Goal: Navigation & Orientation: Find specific page/section

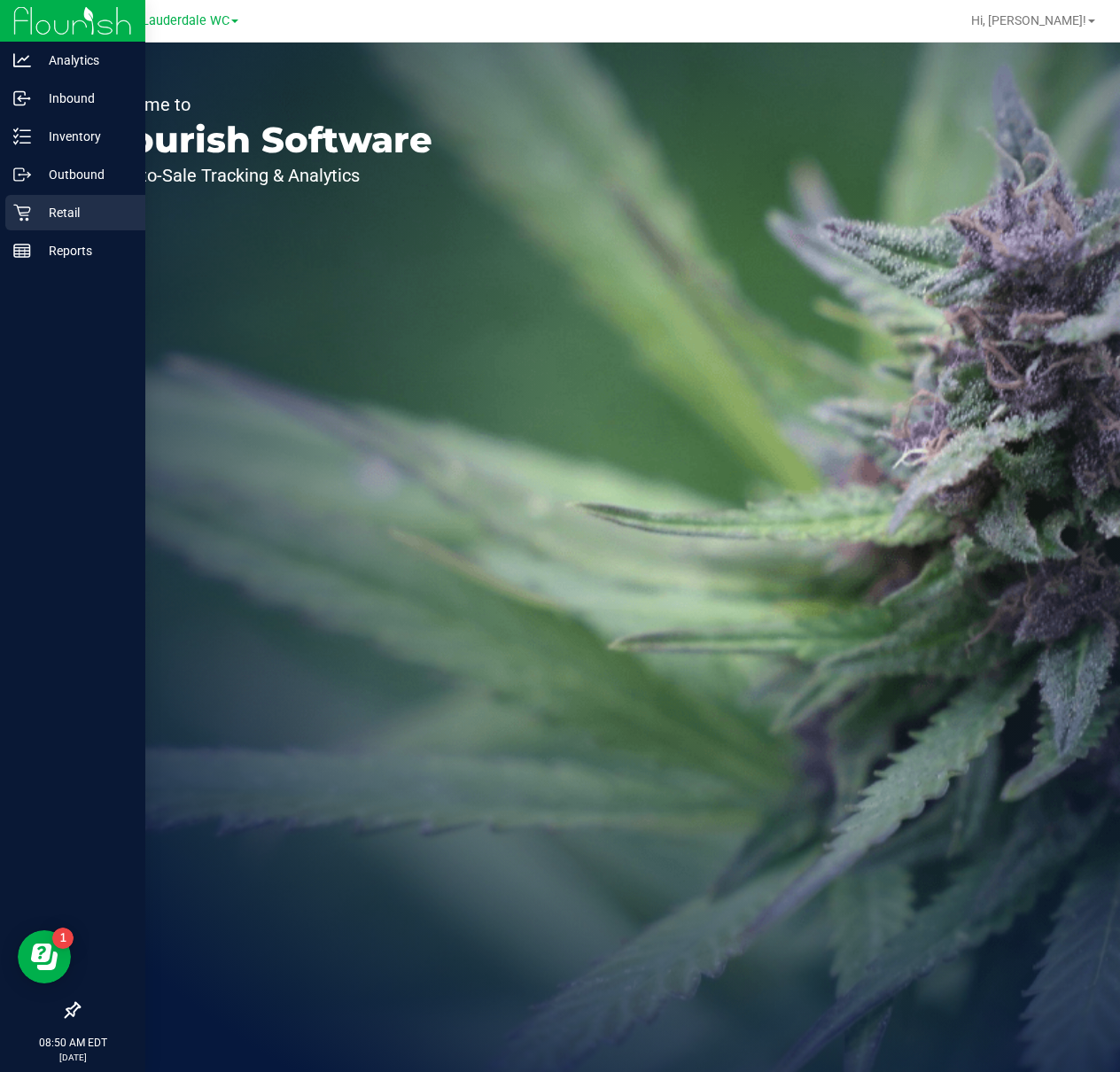
click at [32, 214] on p "Retail" at bounding box center [84, 213] width 106 height 22
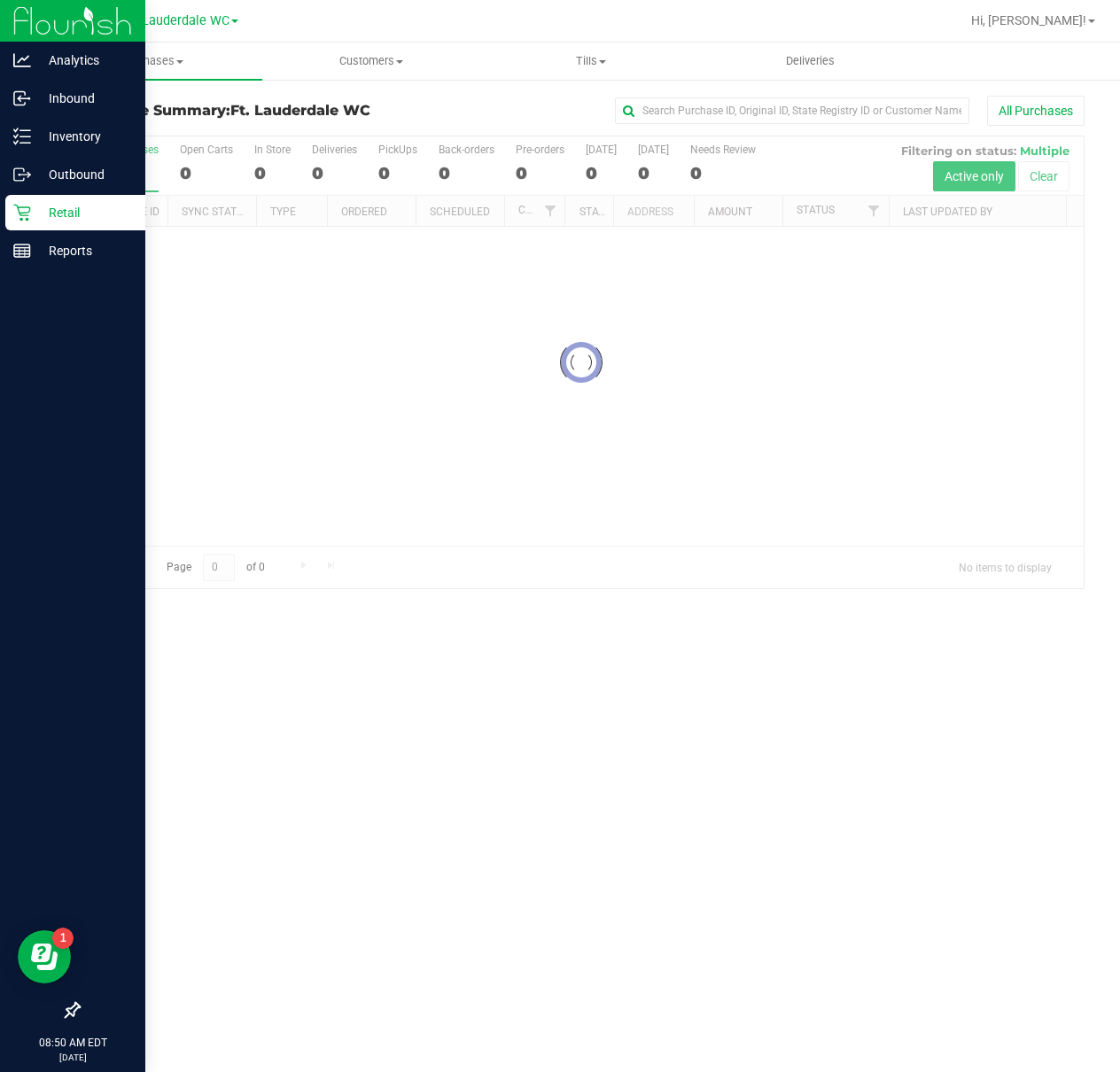
click at [72, 1007] on icon at bounding box center [73, 1010] width 16 height 16
click at [64, 1012] on input "checkbox" at bounding box center [64, 1012] width 0 height 0
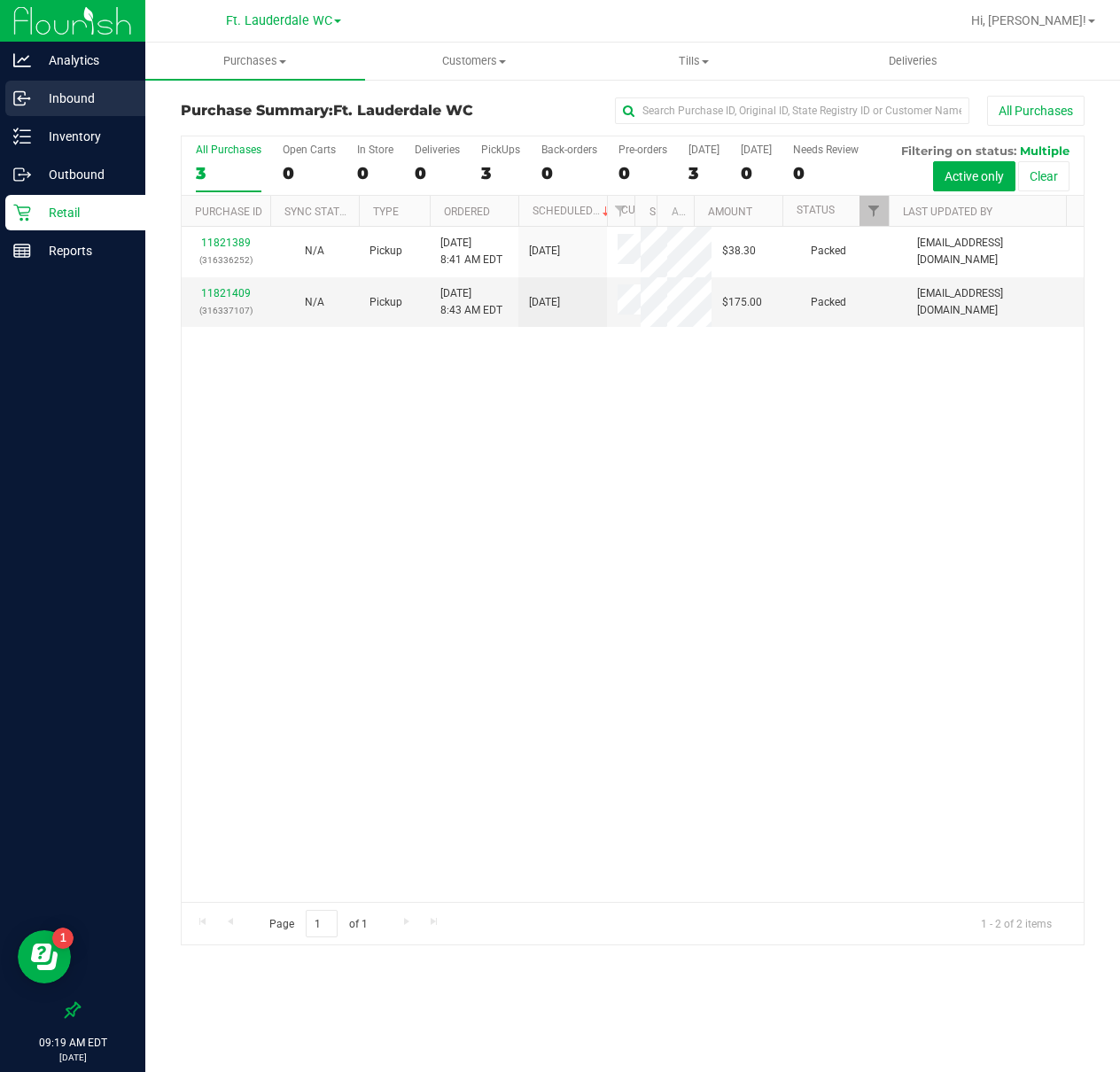
click at [115, 93] on p "Inbound" at bounding box center [84, 99] width 106 height 22
